Goal: Task Accomplishment & Management: Use online tool/utility

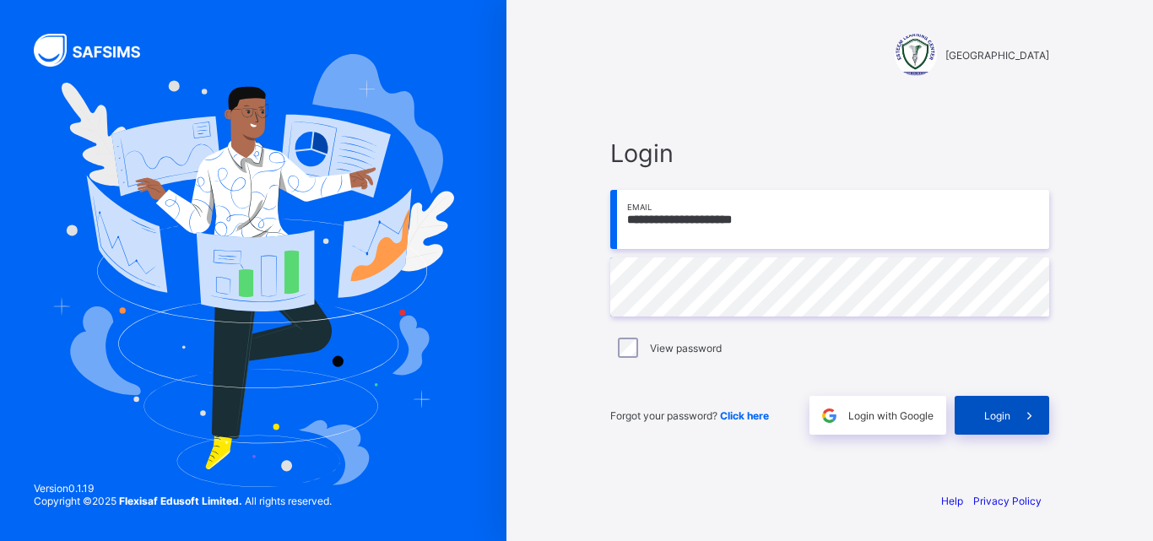
click at [1008, 413] on span "Login" at bounding box center [997, 415] width 26 height 13
click at [999, 416] on span "Login" at bounding box center [997, 415] width 26 height 13
click at [989, 411] on span "Login" at bounding box center [997, 415] width 26 height 13
click at [1000, 420] on span "Login" at bounding box center [997, 415] width 26 height 13
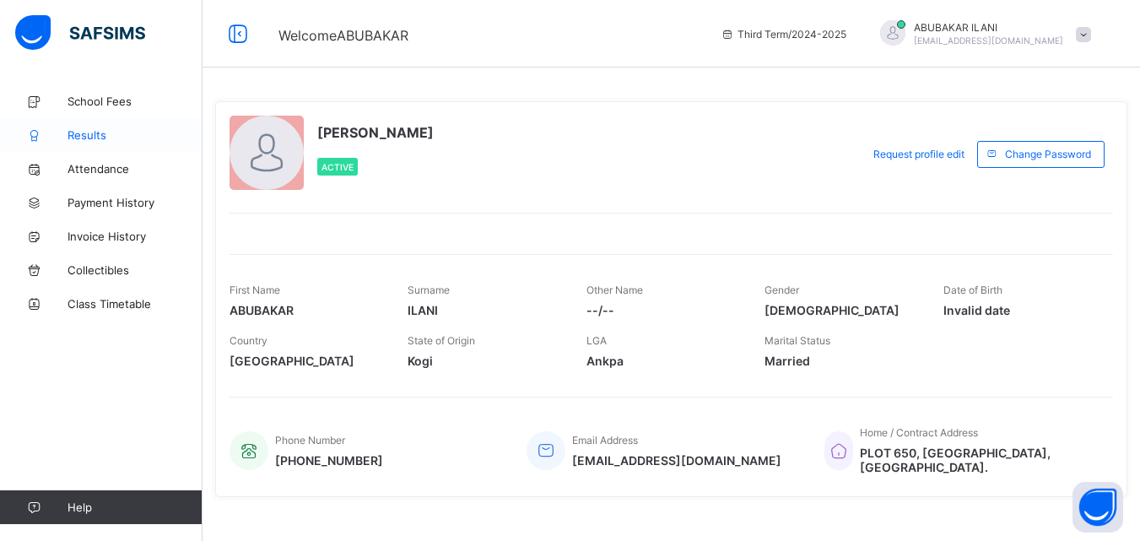
click at [99, 134] on span "Results" at bounding box center [135, 135] width 135 height 14
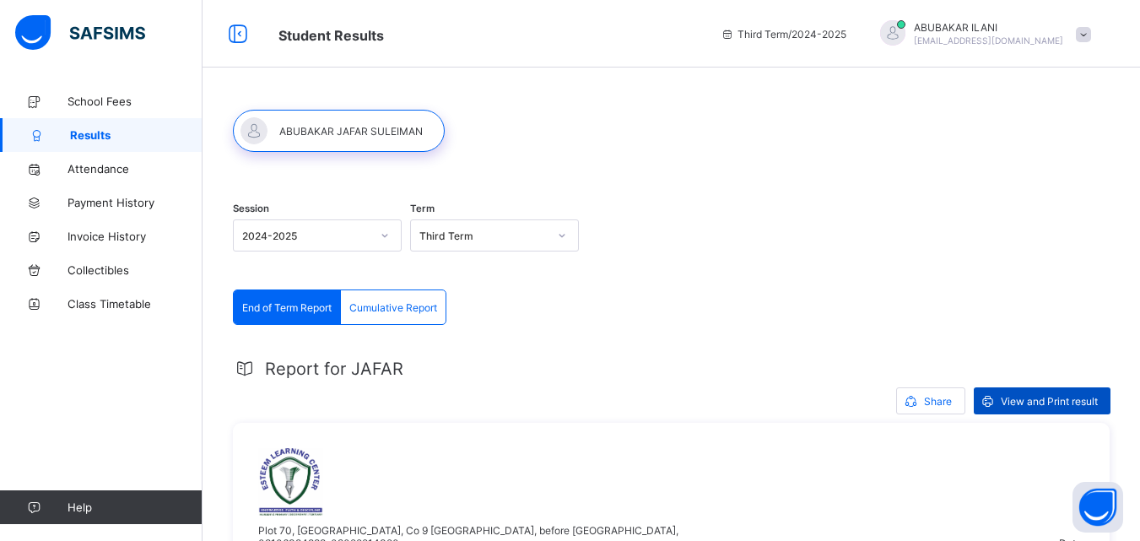
click at [1038, 391] on div "View and Print result" at bounding box center [1042, 400] width 137 height 27
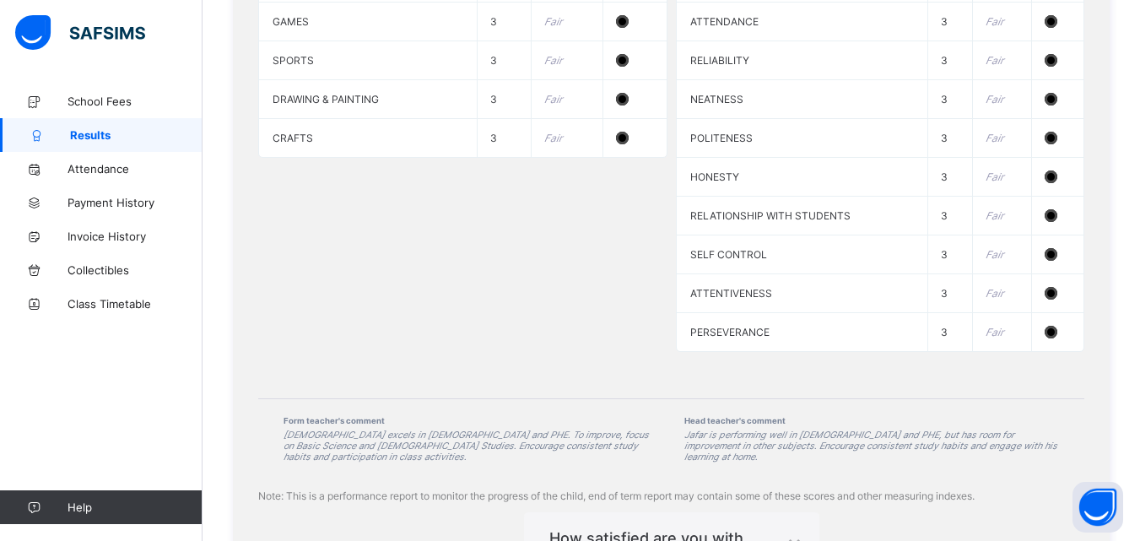
scroll to position [1734, 0]
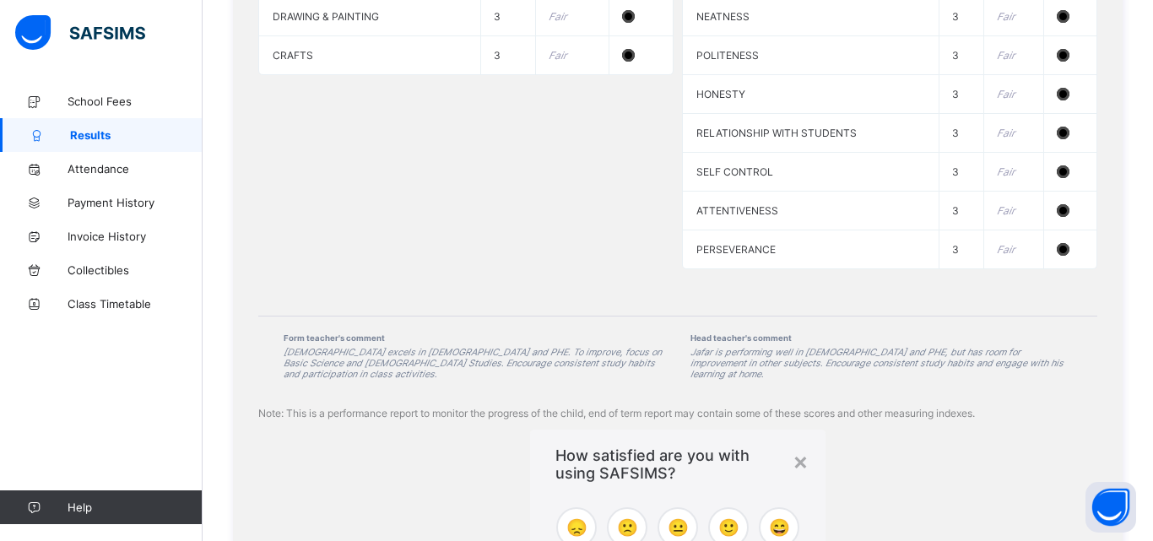
drag, startPoint x: 1145, startPoint y: 47, endPoint x: 1152, endPoint y: 533, distance: 485.5
click at [769, 517] on span "😄" at bounding box center [779, 527] width 21 height 20
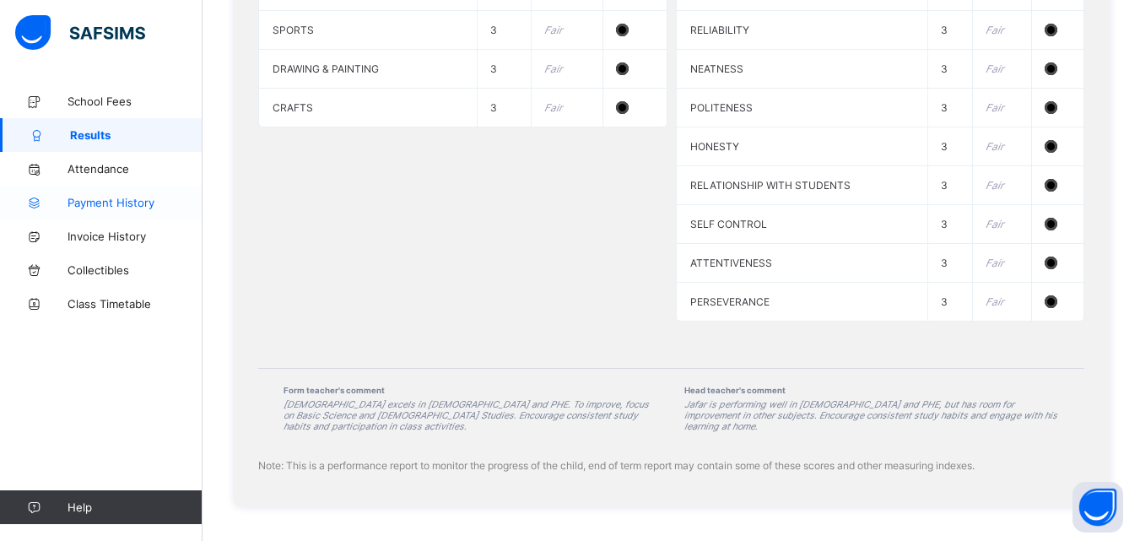
click at [118, 203] on span "Payment History" at bounding box center [135, 203] width 135 height 14
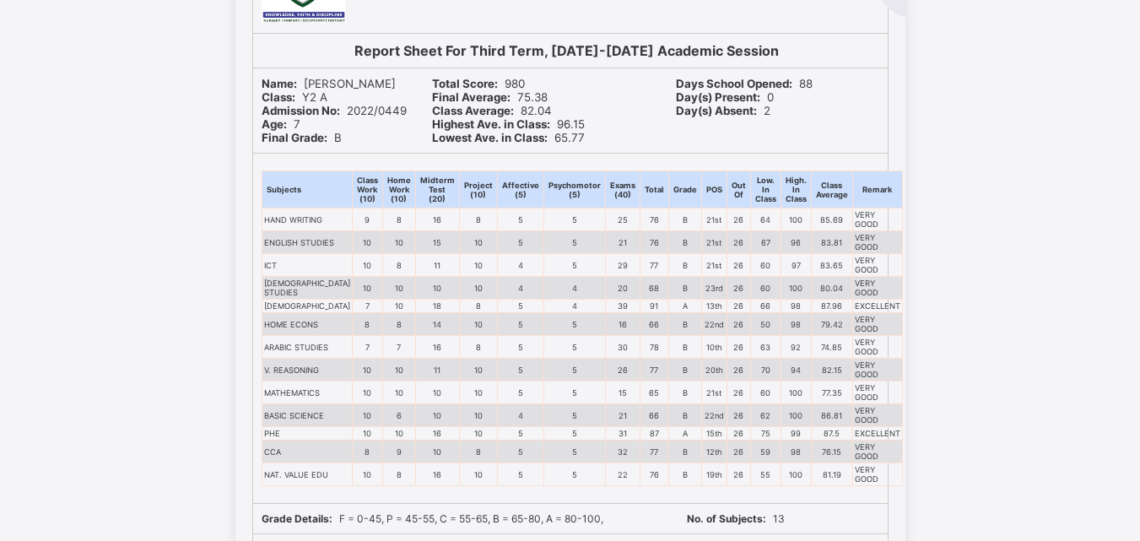
scroll to position [205, 0]
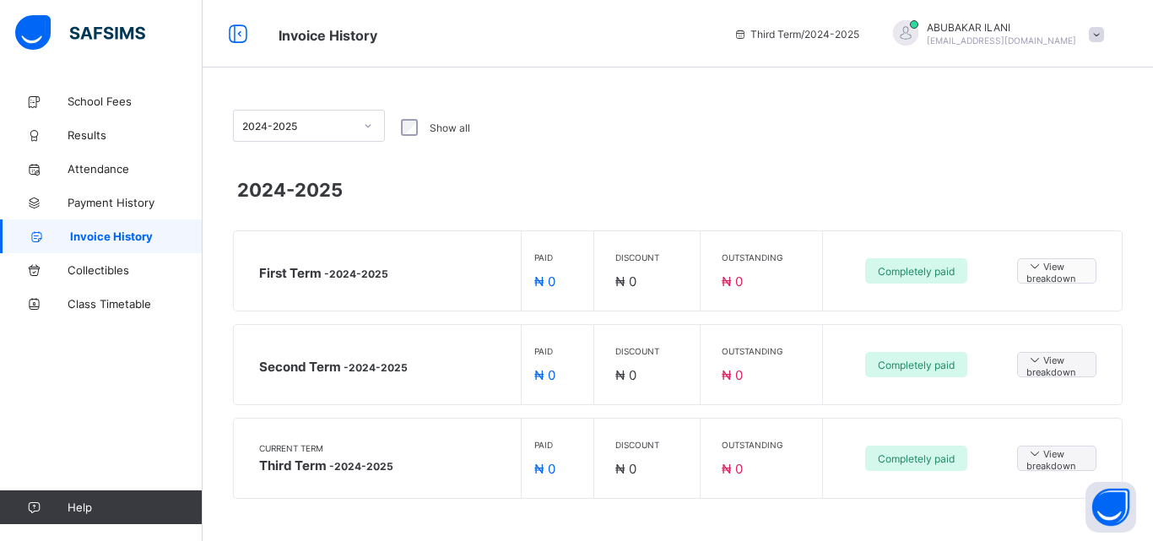
click at [1032, 262] on icon at bounding box center [1035, 265] width 17 height 14
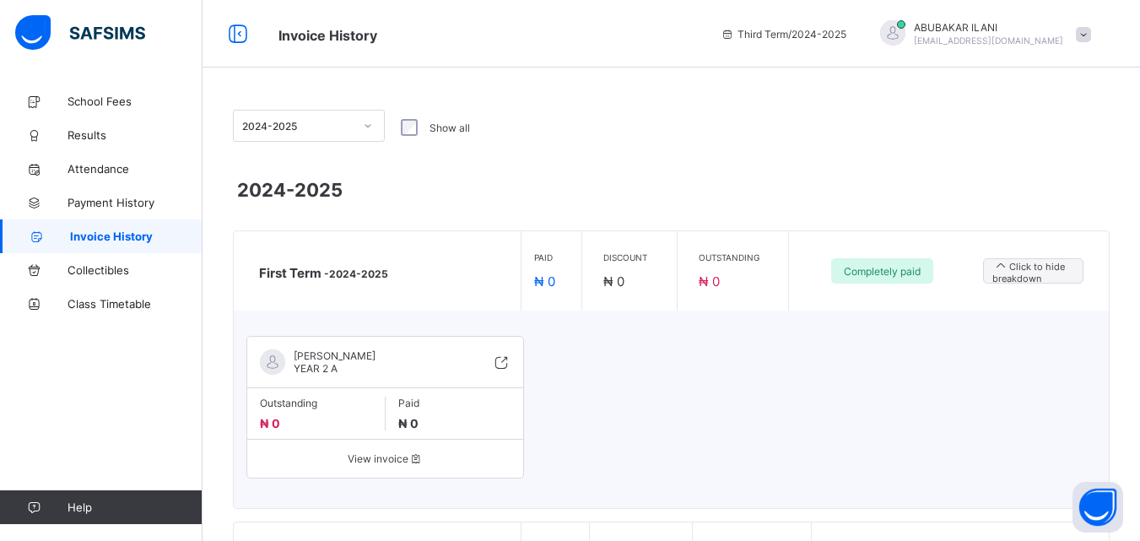
click at [385, 454] on span "View invoice" at bounding box center [385, 458] width 251 height 13
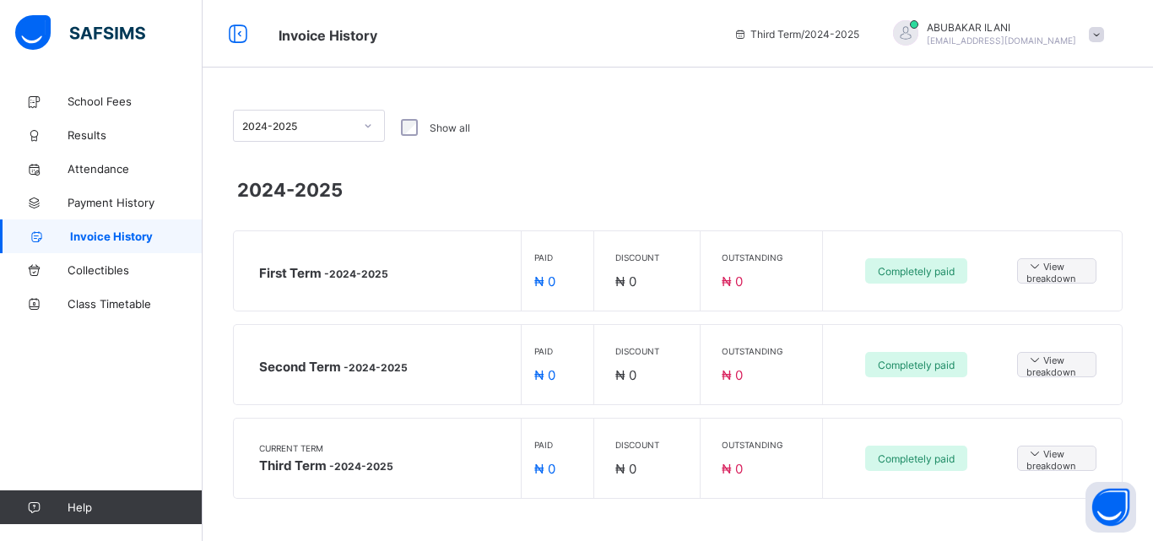
click at [1101, 29] on span at bounding box center [1096, 34] width 15 height 15
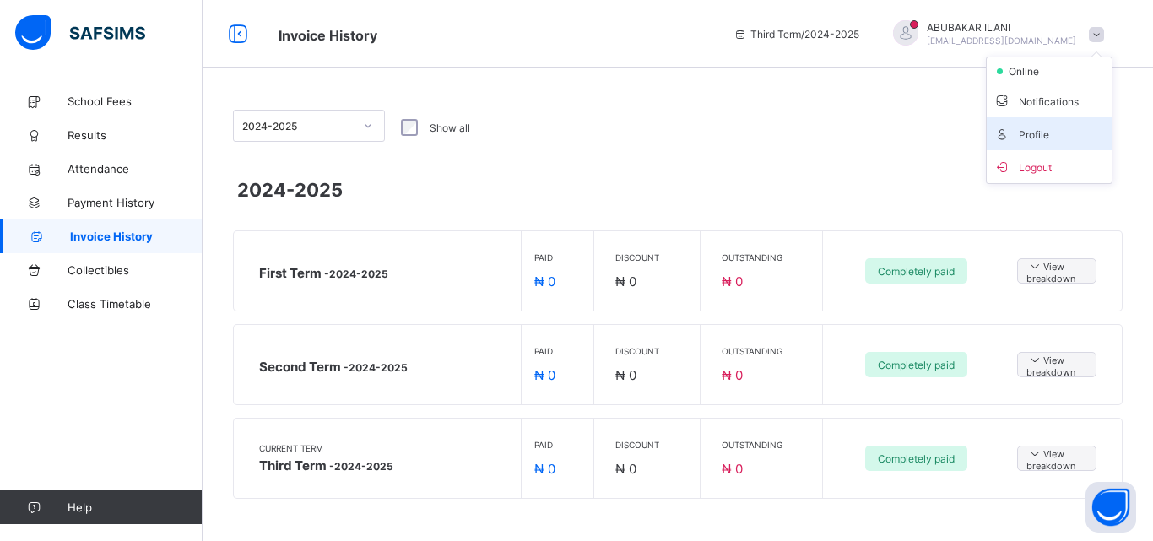
click at [1043, 138] on span "Profile" at bounding box center [1049, 133] width 111 height 19
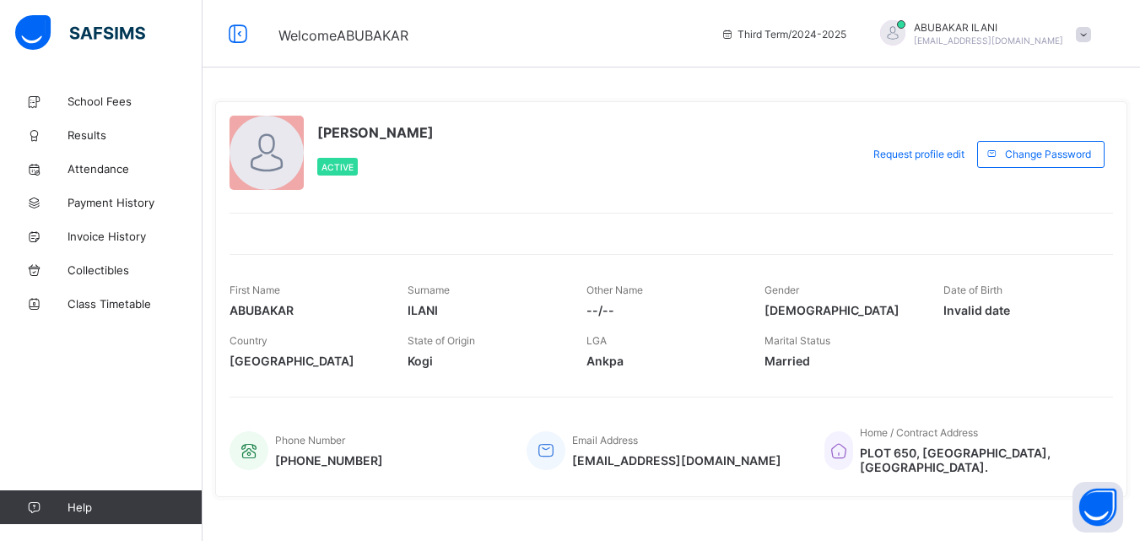
scroll to position [24, 0]
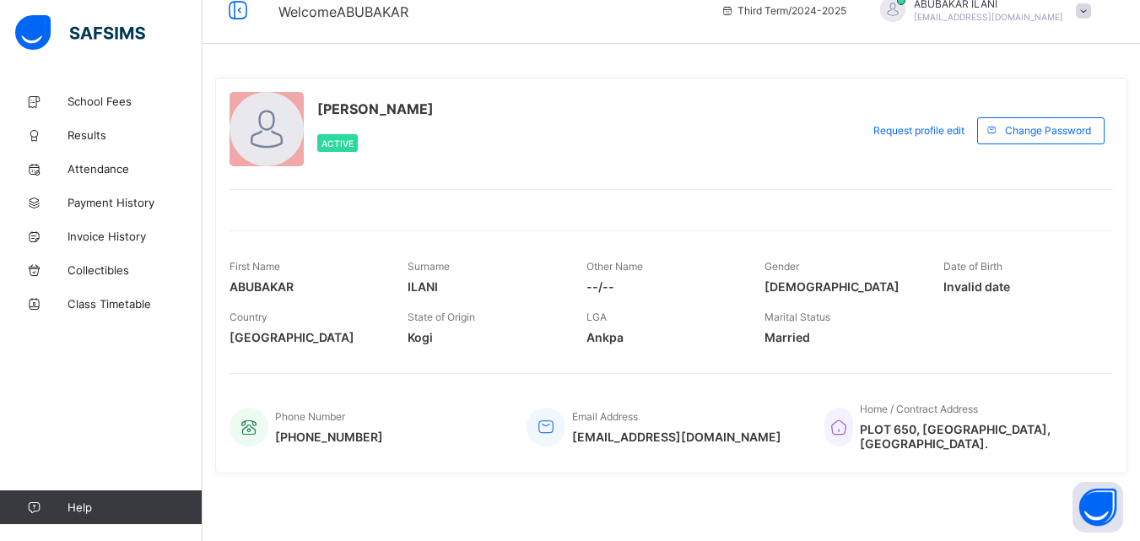
click at [1092, 11] on span at bounding box center [1083, 10] width 15 height 15
click at [1076, 142] on span "Logout" at bounding box center [1036, 142] width 111 height 19
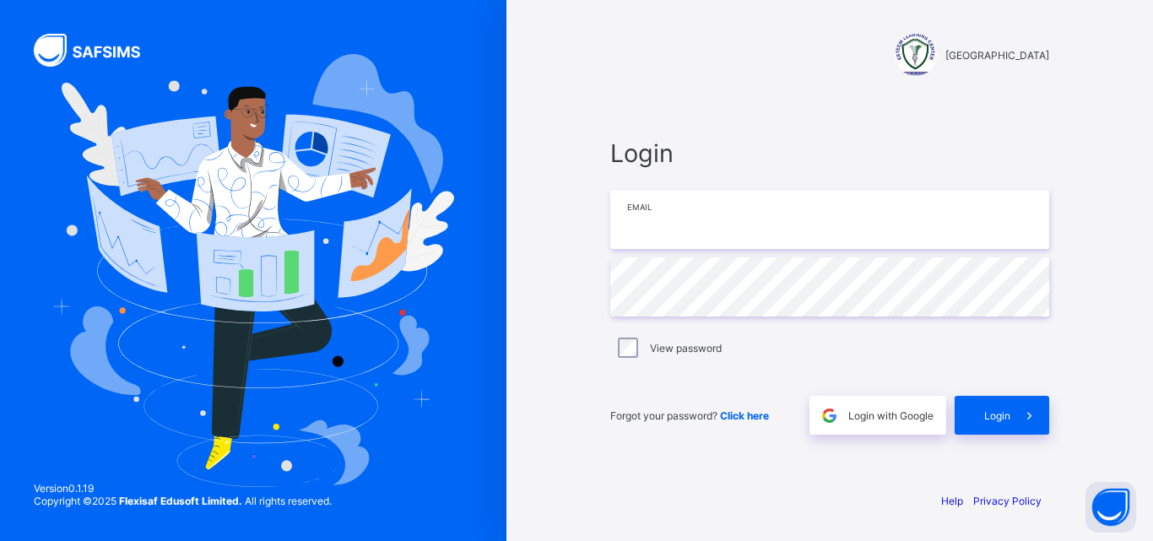
click at [832, 224] on input "email" at bounding box center [829, 219] width 439 height 59
type input "**********"
click at [991, 409] on span "Login" at bounding box center [997, 415] width 26 height 13
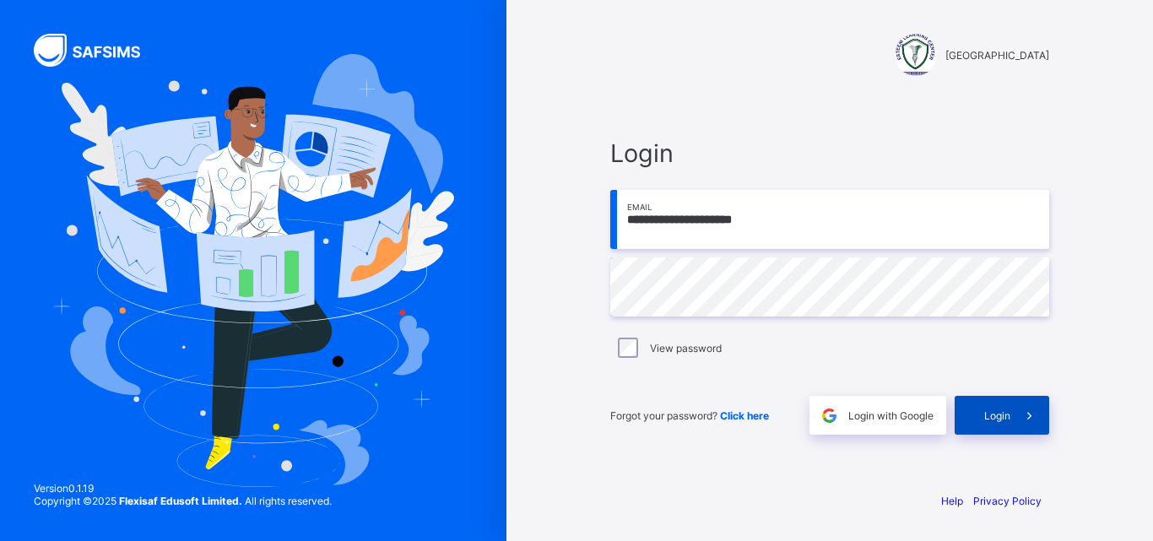
click at [996, 421] on span "Login" at bounding box center [997, 415] width 26 height 13
click at [1027, 419] on icon at bounding box center [1030, 416] width 18 height 16
type input "**********"
click at [1010, 422] on span at bounding box center [1029, 415] width 39 height 39
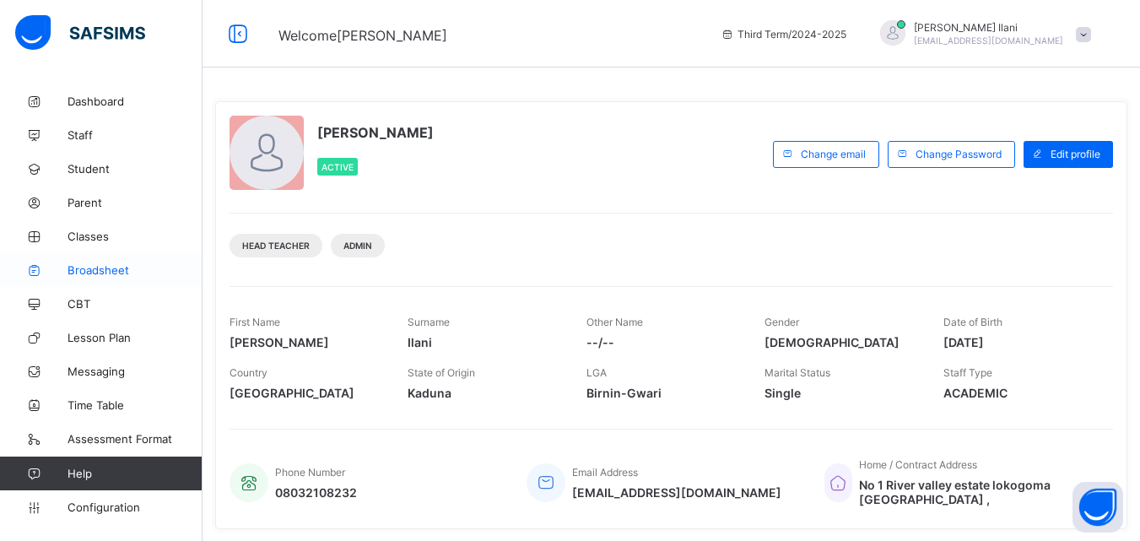
click at [114, 268] on span "Broadsheet" at bounding box center [135, 270] width 135 height 14
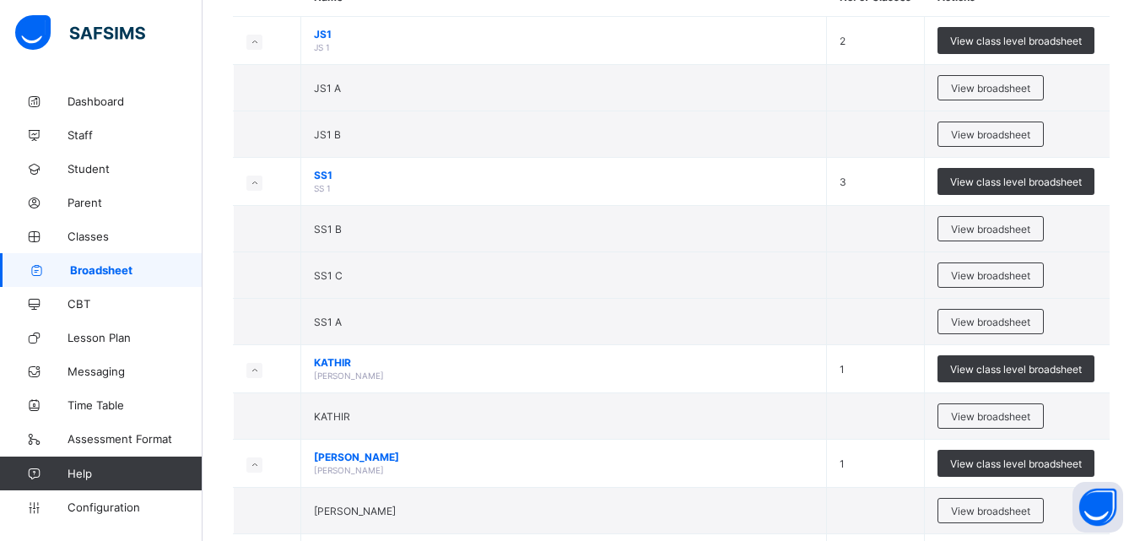
scroll to position [188, 0]
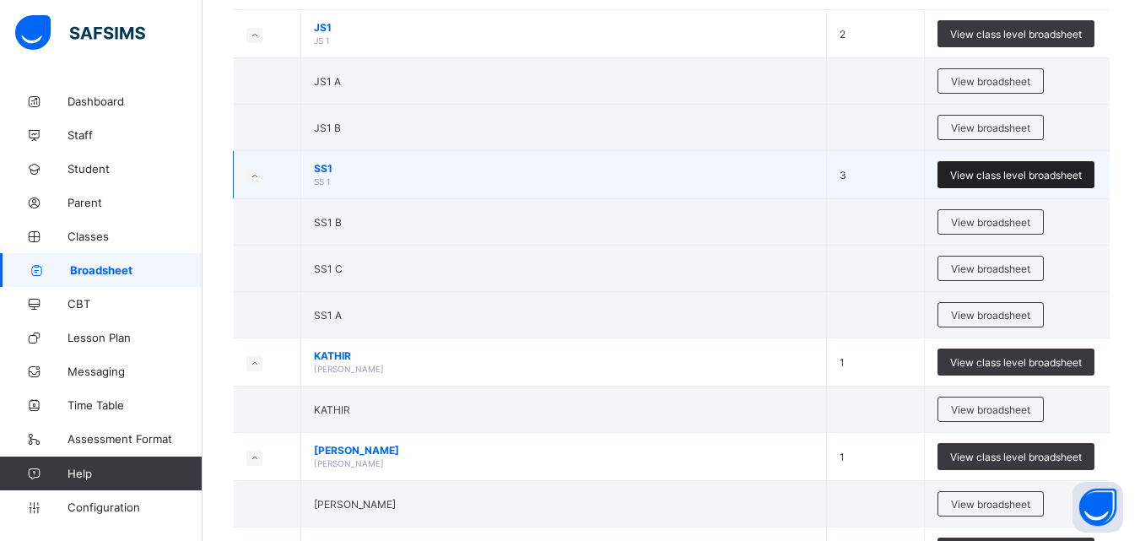
click at [1023, 171] on span "View class level broadsheet" at bounding box center [1017, 175] width 132 height 13
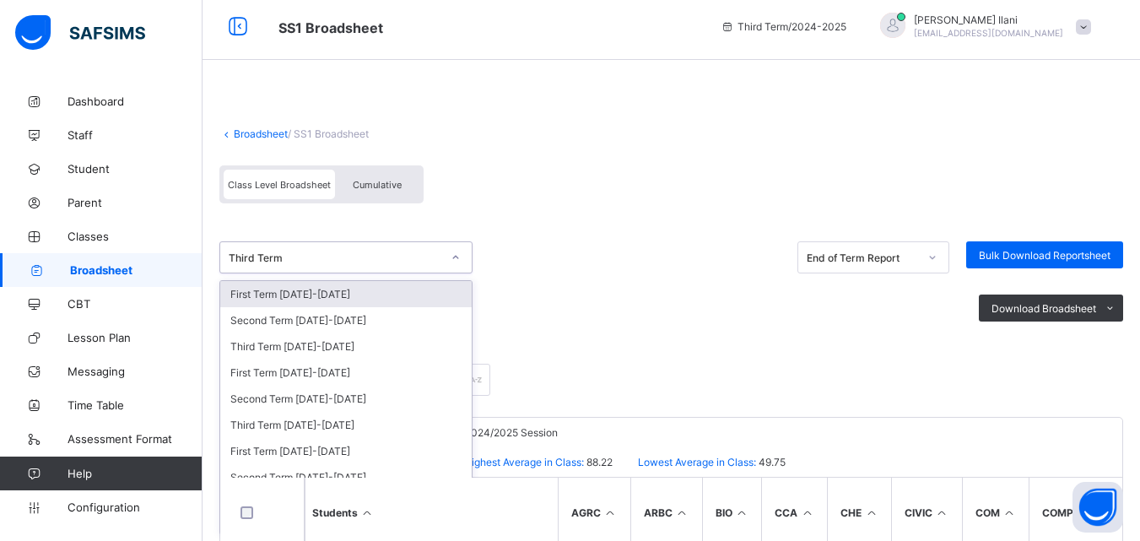
click at [458, 261] on icon at bounding box center [456, 257] width 10 height 17
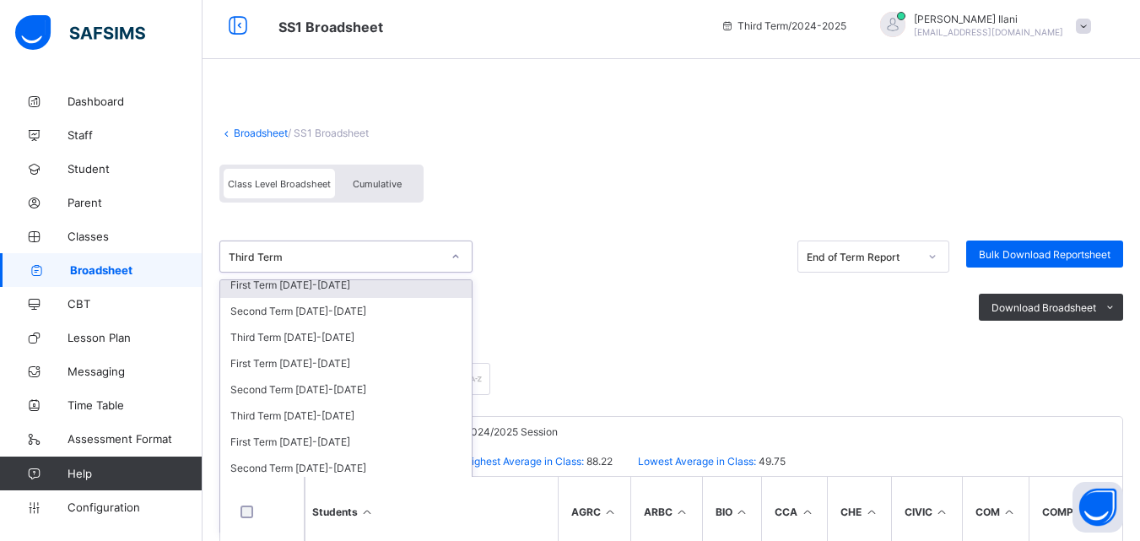
scroll to position [14, 0]
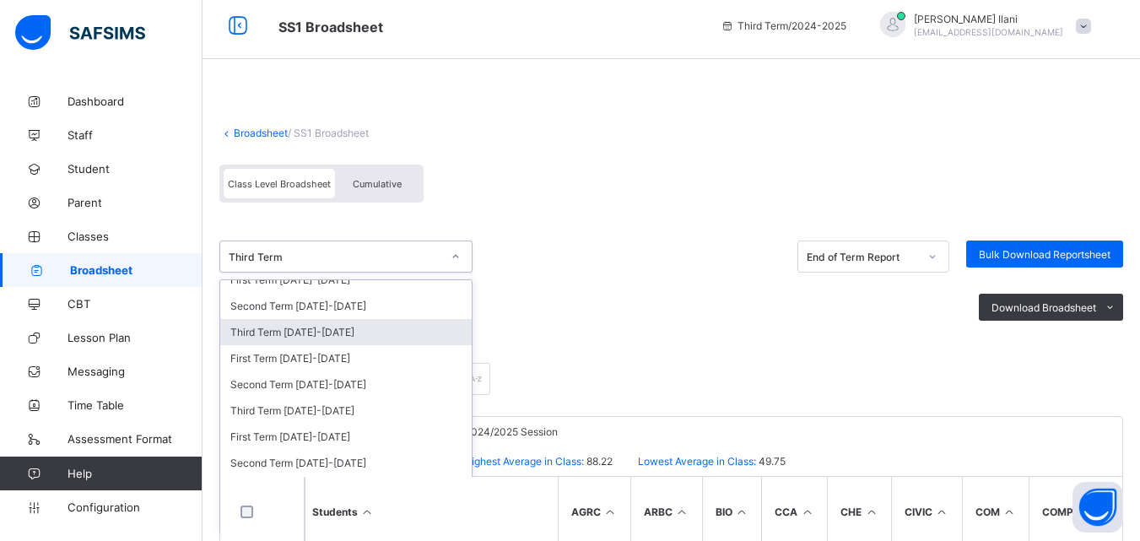
click at [357, 328] on div "Third Term [DATE]-[DATE]" at bounding box center [346, 332] width 252 height 26
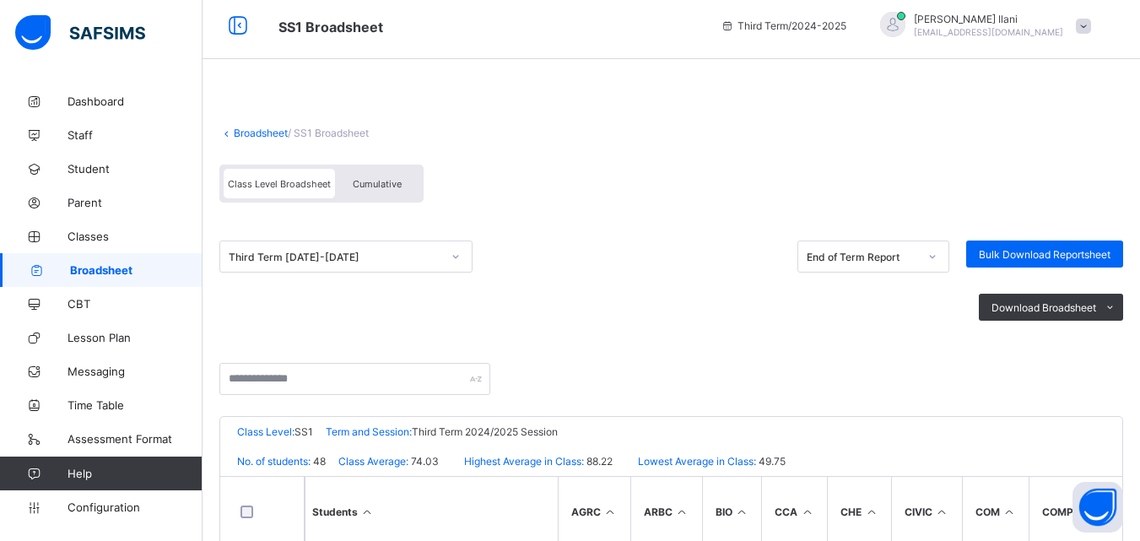
click at [406, 191] on div "Cumulative" at bounding box center [377, 184] width 84 height 30
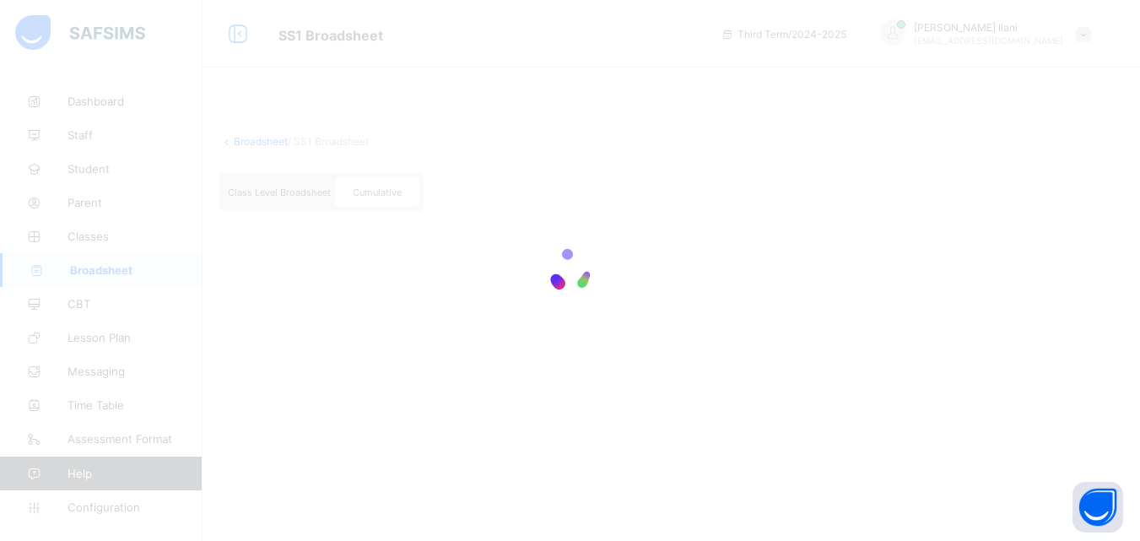
scroll to position [0, 0]
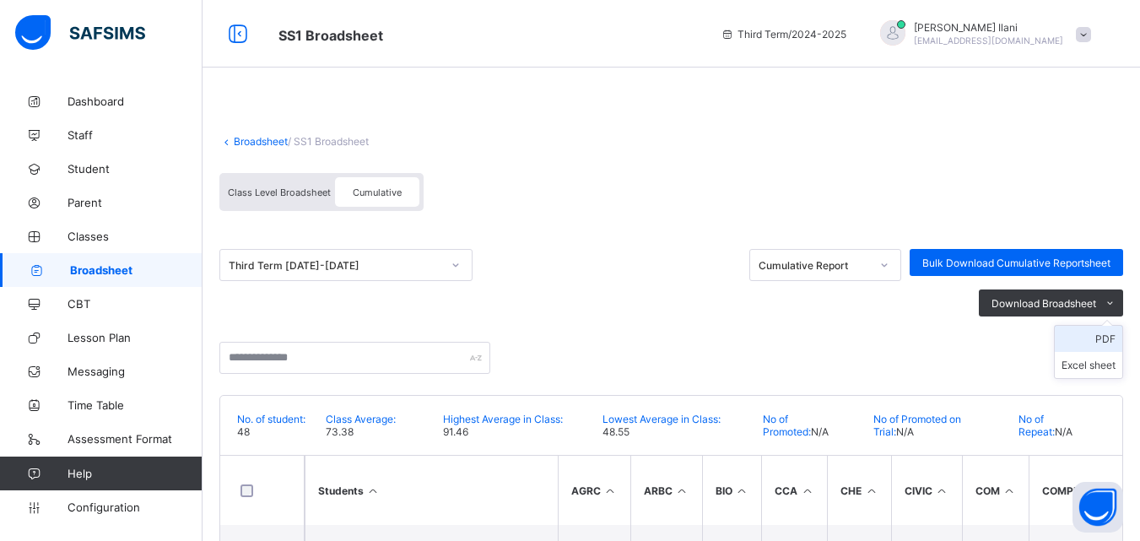
click at [1119, 334] on li "PDF" at bounding box center [1089, 339] width 68 height 26
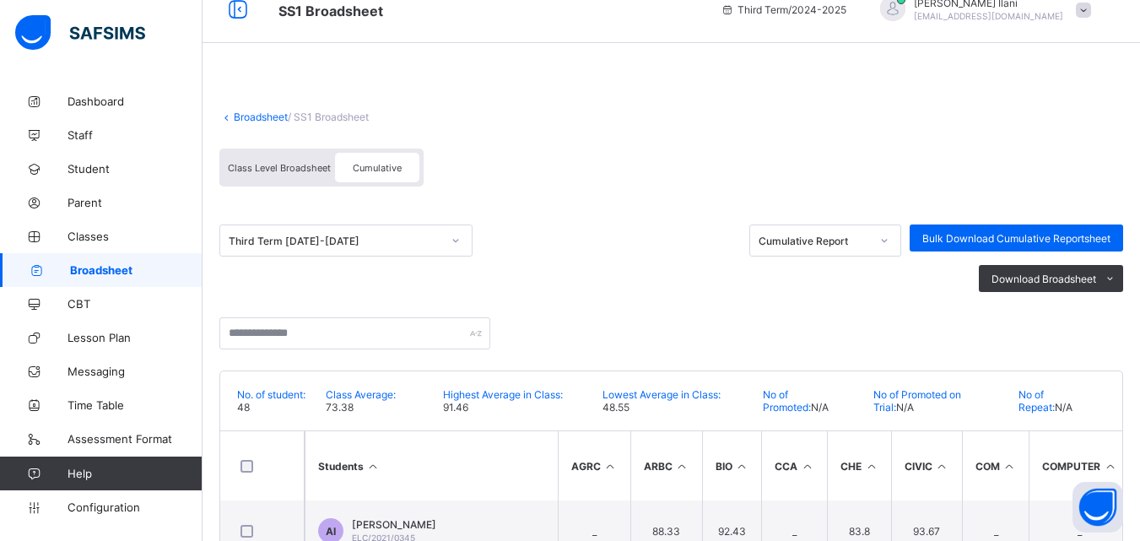
scroll to position [27, 0]
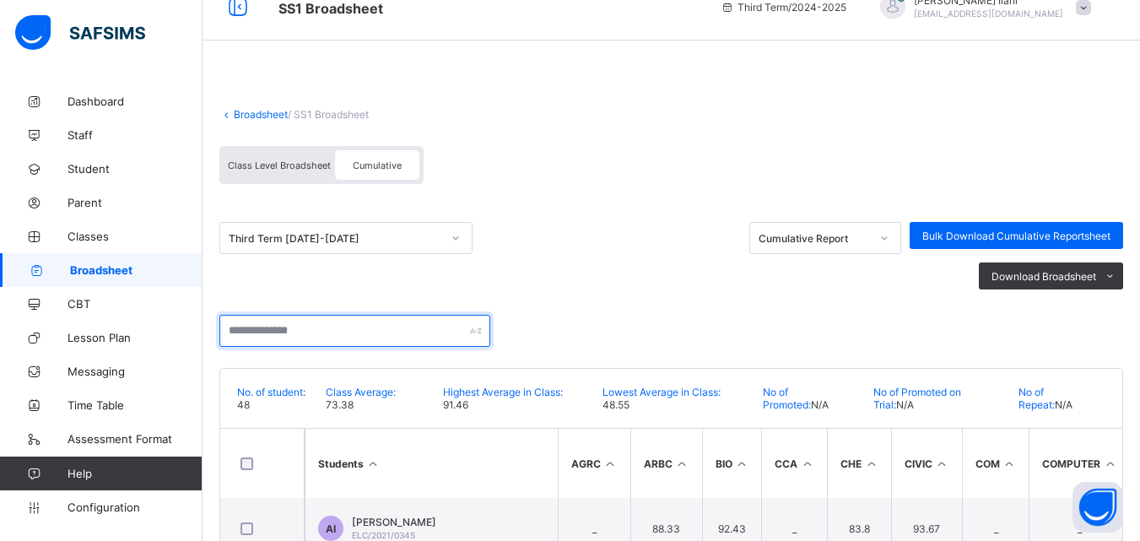
click at [363, 325] on input "text" at bounding box center [354, 331] width 271 height 32
type input "****"
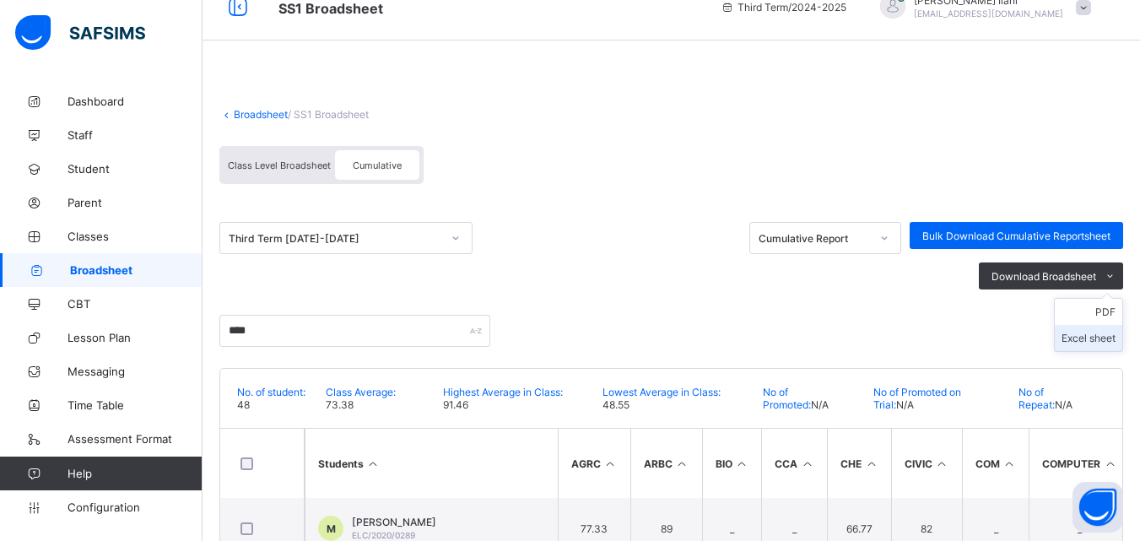
click at [1112, 335] on li "Excel sheet" at bounding box center [1089, 338] width 68 height 26
click at [1115, 308] on li "PDF" at bounding box center [1089, 312] width 68 height 26
